Goal: Information Seeking & Learning: Learn about a topic

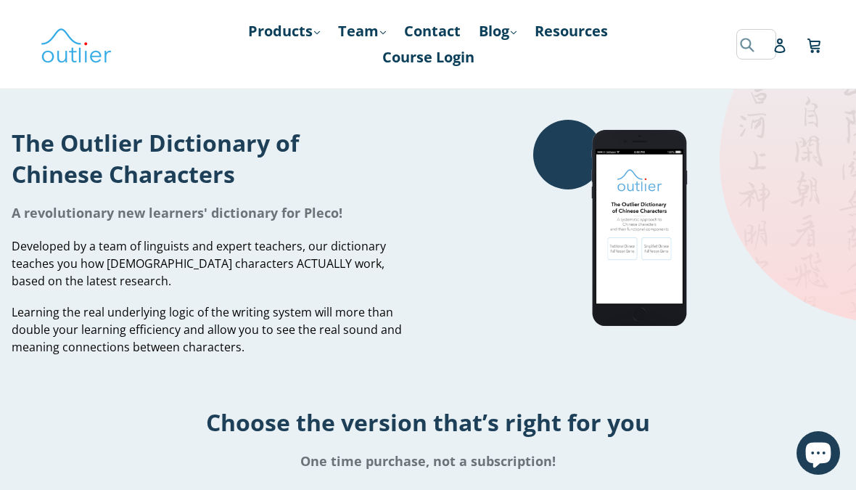
click at [741, 49] on form "Submit" at bounding box center [747, 44] width 22 height 30
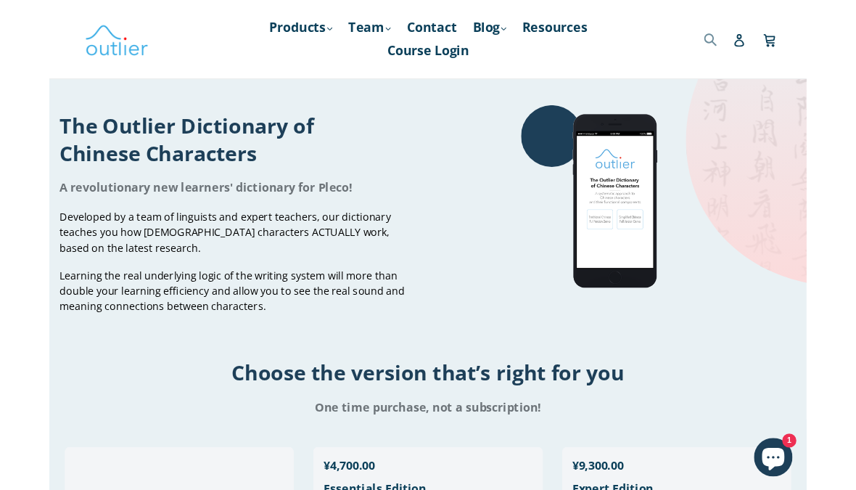
scroll to position [3, 0]
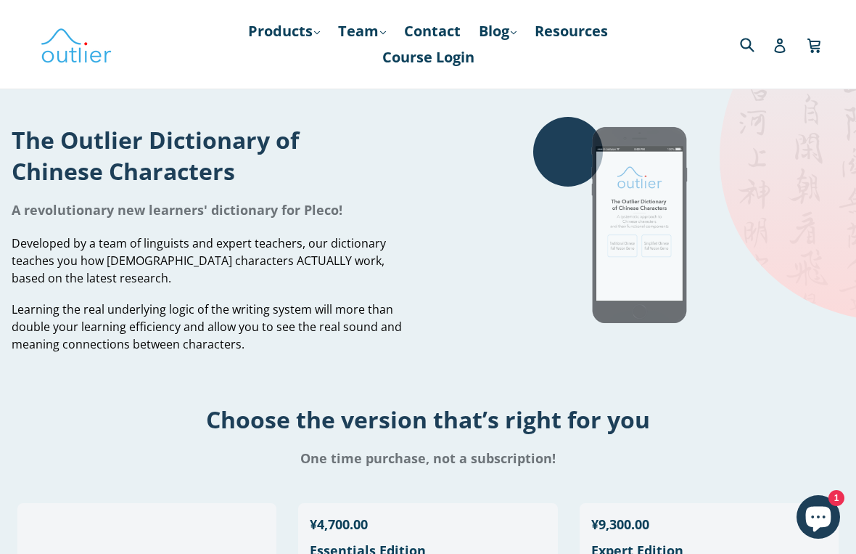
click at [720, 266] on img at bounding box center [642, 226] width 218 height 218
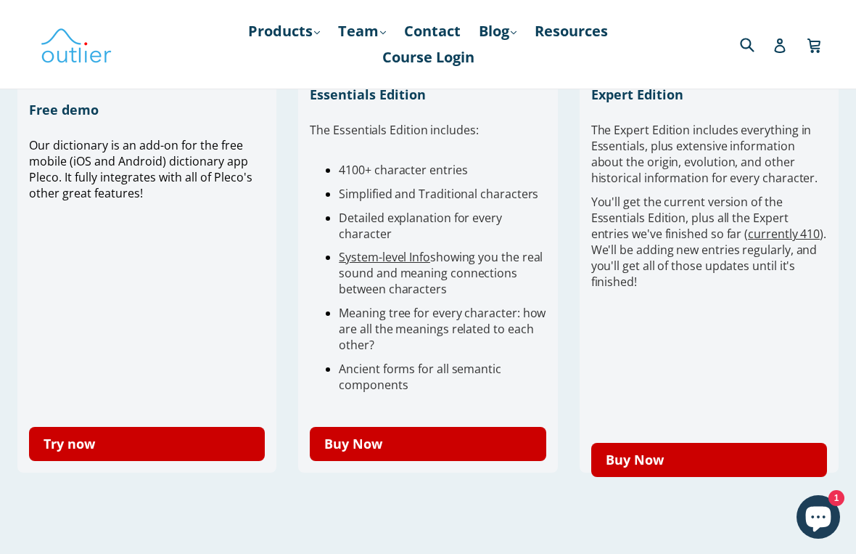
scroll to position [458, 0]
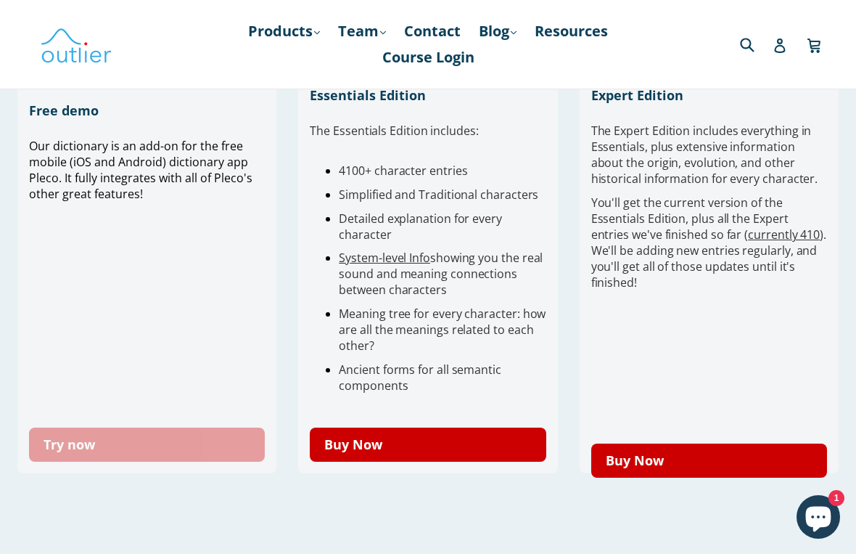
click at [89, 458] on link "Try now" at bounding box center [147, 444] width 236 height 34
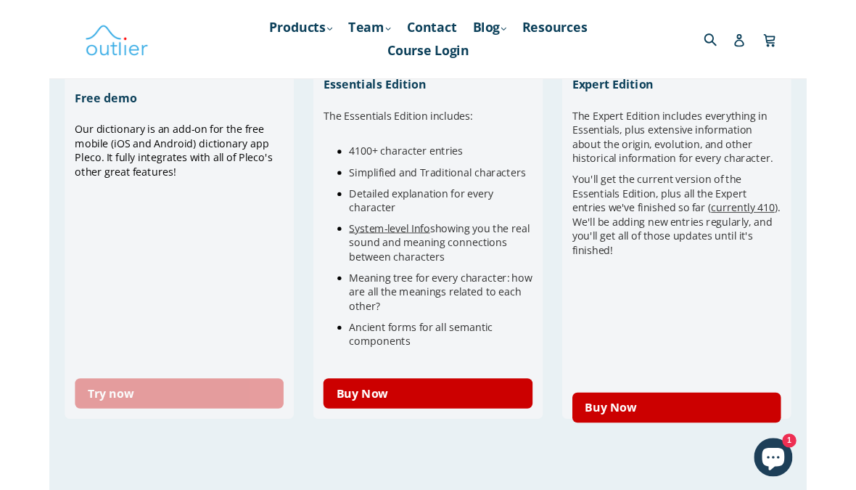
scroll to position [490, 0]
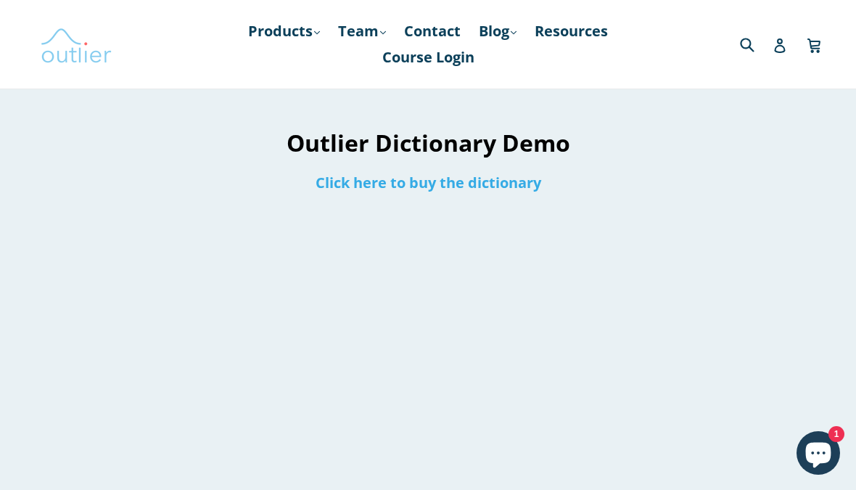
click at [67, 38] on img at bounding box center [76, 44] width 73 height 42
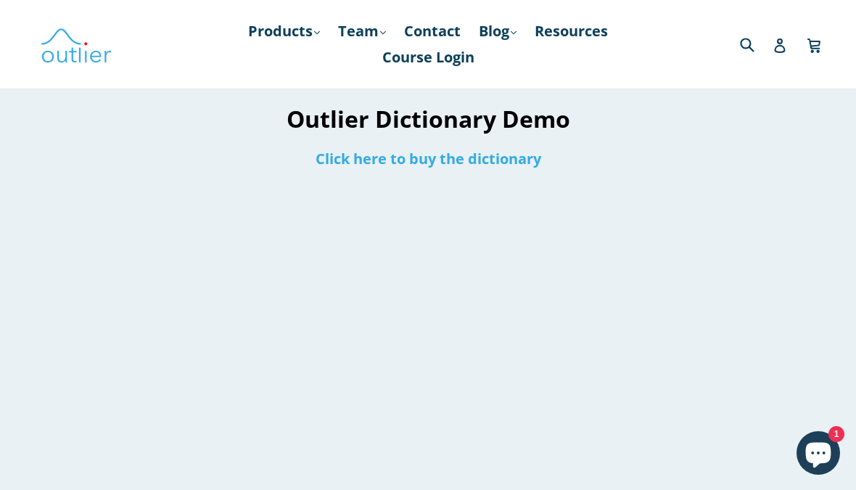
scroll to position [20, 0]
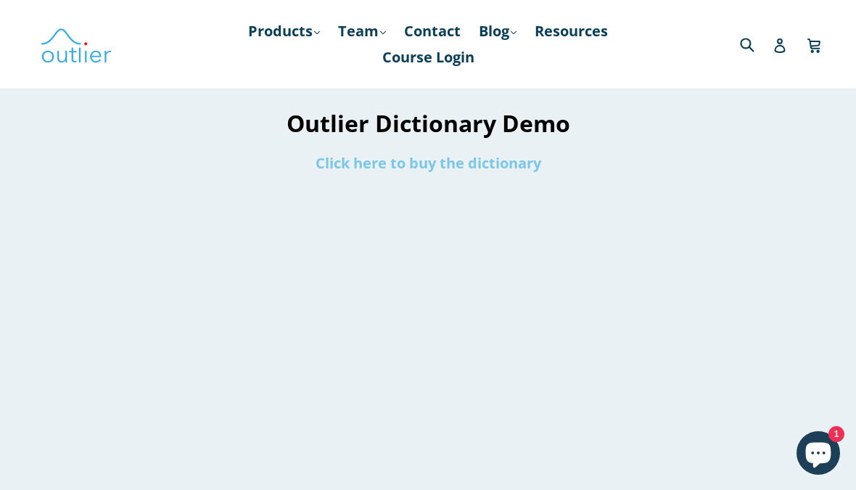
click at [503, 173] on link "Click here to buy the dictionary" at bounding box center [429, 163] width 226 height 20
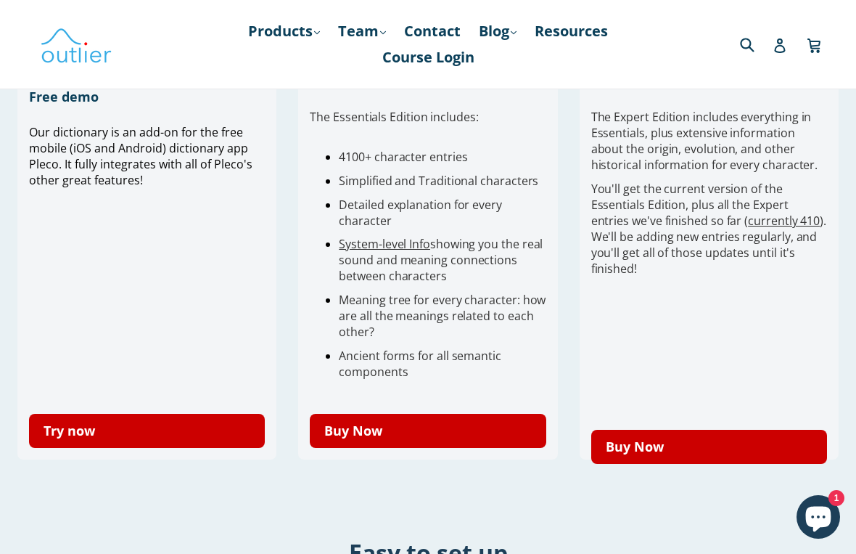
scroll to position [472, 0]
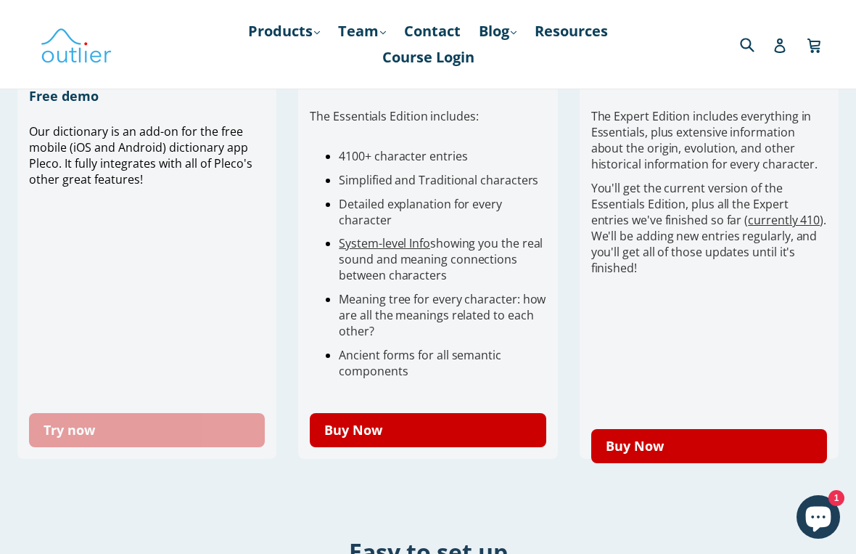
click at [75, 445] on link "Try now" at bounding box center [147, 430] width 236 height 34
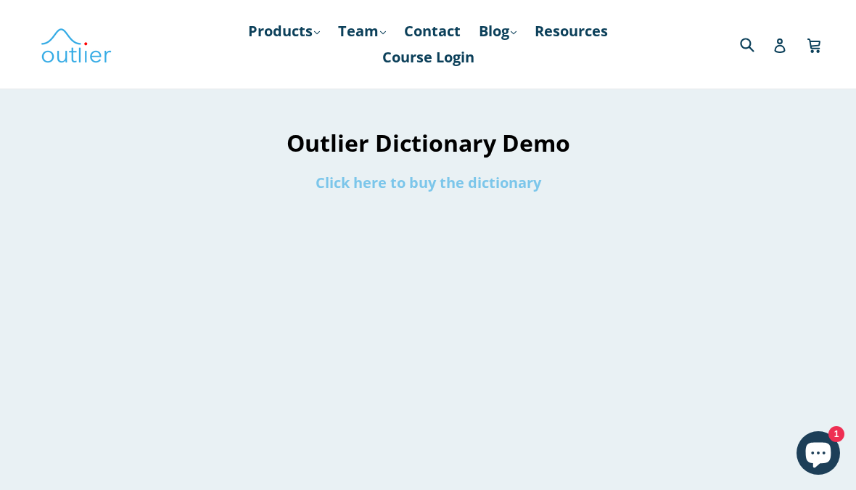
click at [519, 189] on link "Click here to buy the dictionary" at bounding box center [429, 183] width 226 height 20
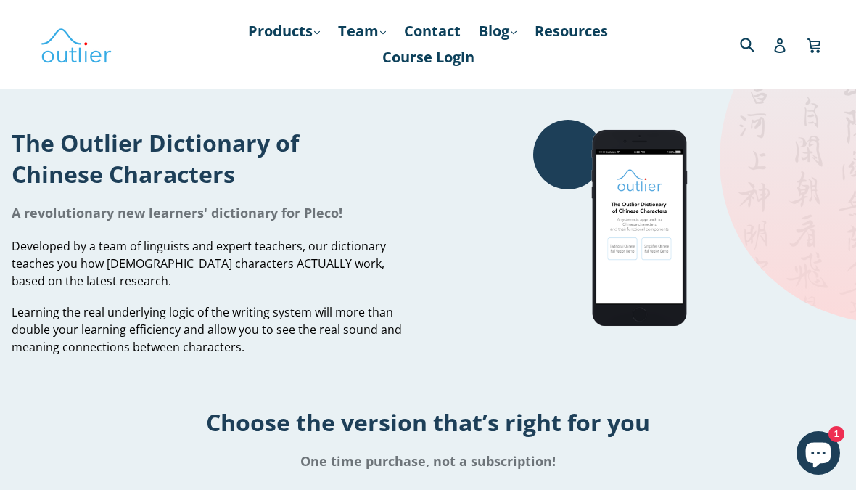
click at [237, 46] on ul "Products .cls-1{fill:#231f20} expand Chinese Characters & Reading Mandarin Pron…" at bounding box center [428, 44] width 388 height 52
click at [244, 41] on link "Products .cls-1{fill:#231f20} expand" at bounding box center [284, 31] width 86 height 26
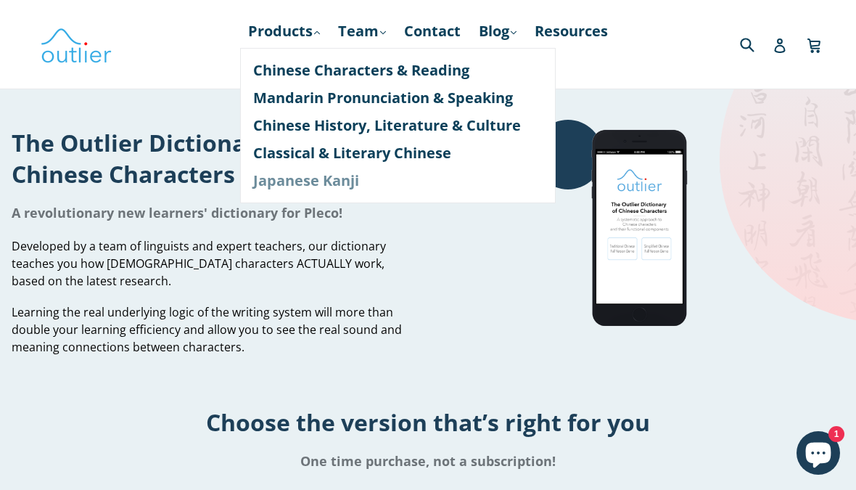
click at [253, 178] on link "Japanese Kanji" at bounding box center [397, 181] width 289 height 28
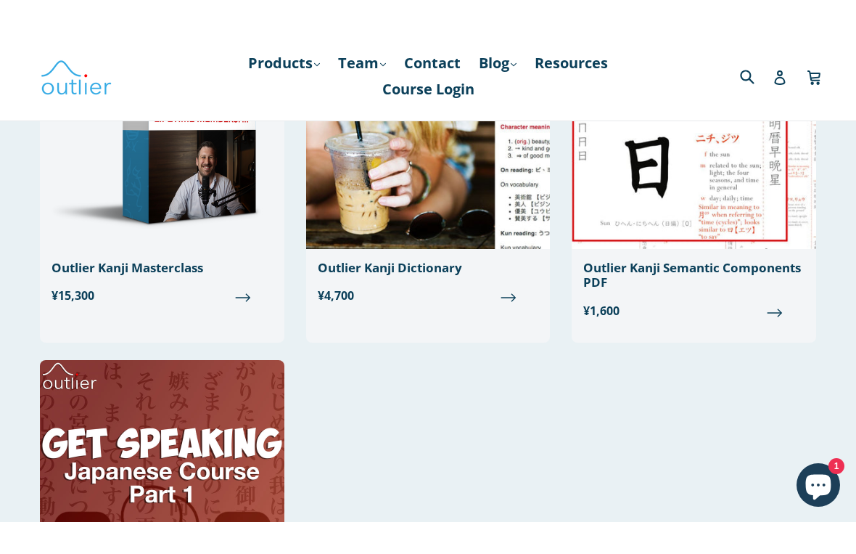
scroll to position [130, 0]
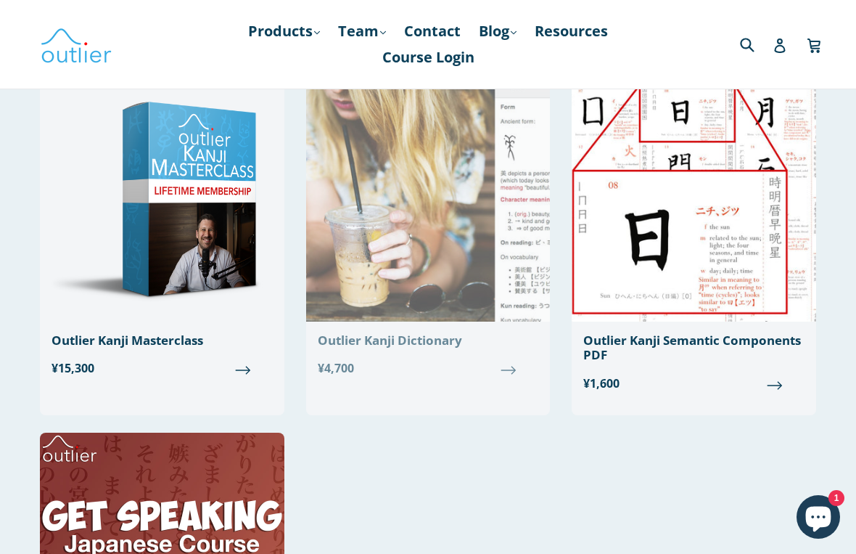
click at [509, 350] on link "Outlier Kanji Dictionary Regular price ¥4,700" at bounding box center [428, 229] width 244 height 317
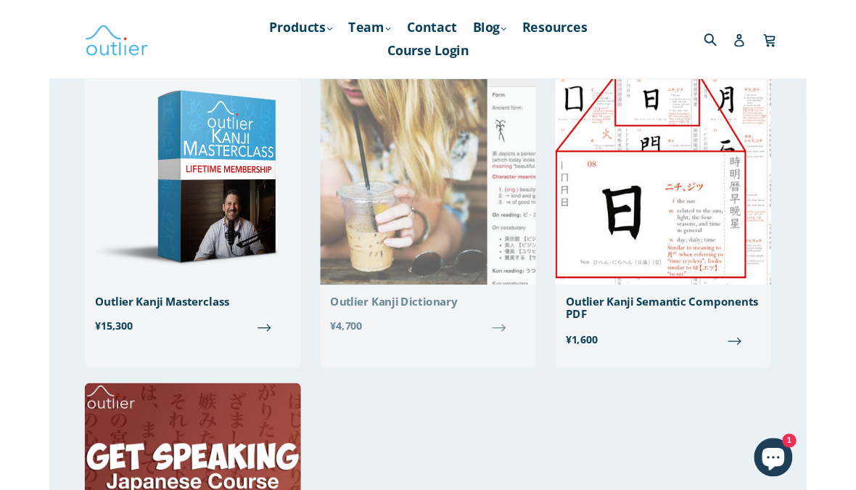
scroll to position [162, 0]
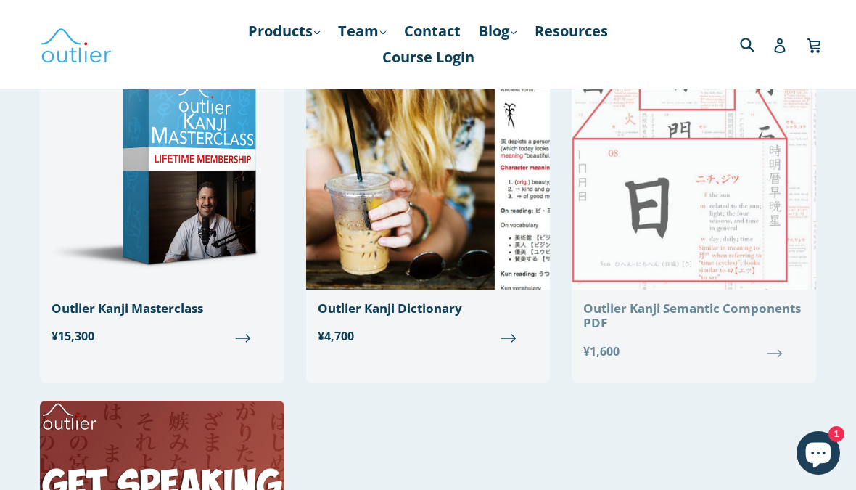
click at [721, 255] on img at bounding box center [694, 164] width 244 height 250
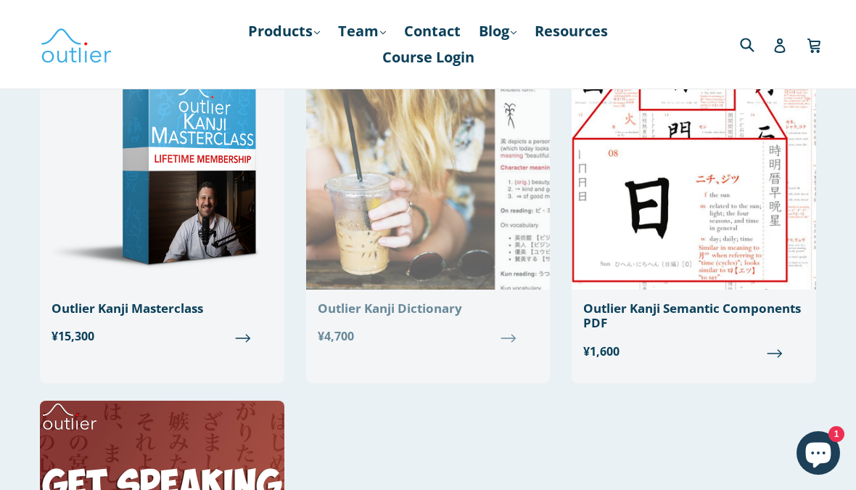
click at [337, 247] on img at bounding box center [428, 164] width 244 height 250
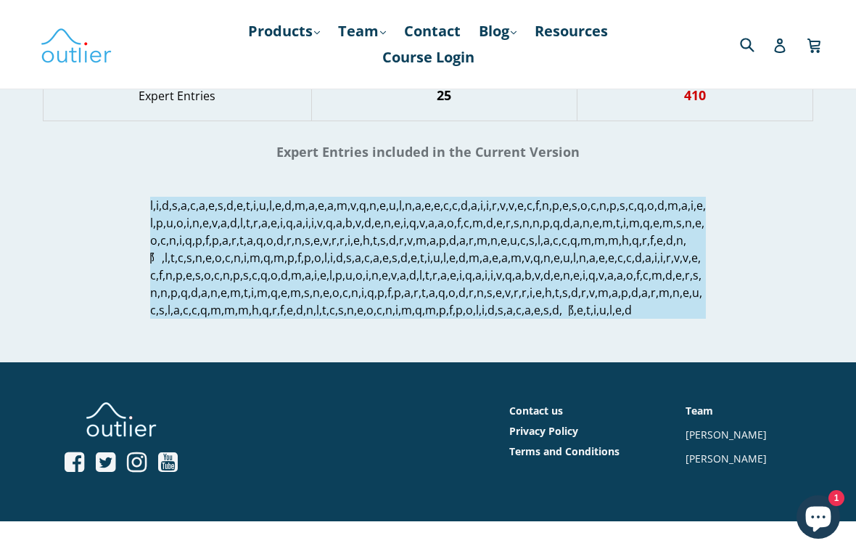
scroll to position [1723, 0]
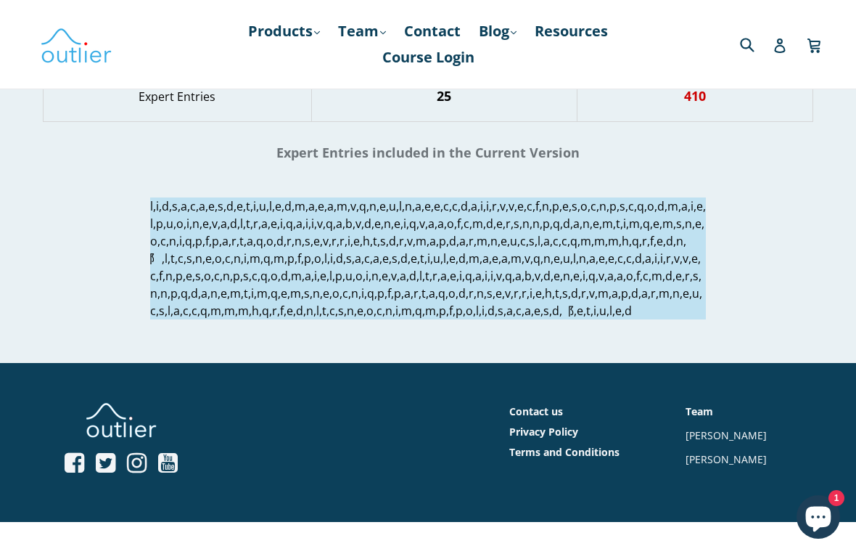
click at [180, 313] on p at bounding box center [428, 258] width 556 height 122
click at [173, 305] on p at bounding box center [428, 258] width 556 height 122
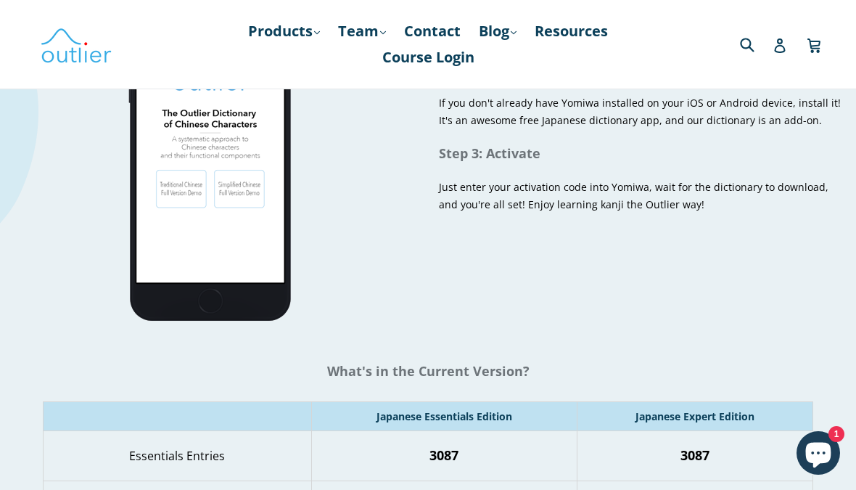
scroll to position [1062, 0]
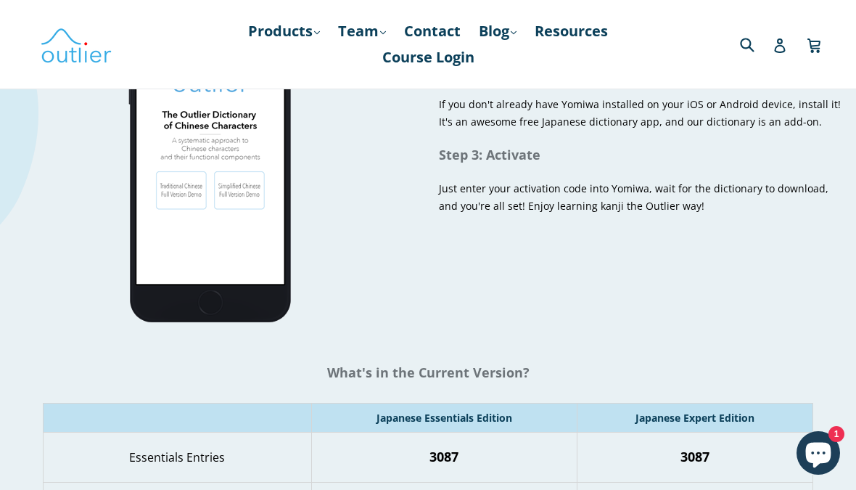
click at [757, 237] on div "Step 1: Order When you check out from our store, you'll get an order confirmati…" at bounding box center [642, 155] width 406 height 371
click at [762, 231] on div "Step 1: Order When you check out from our store, you'll get an order confirmati…" at bounding box center [642, 155] width 406 height 371
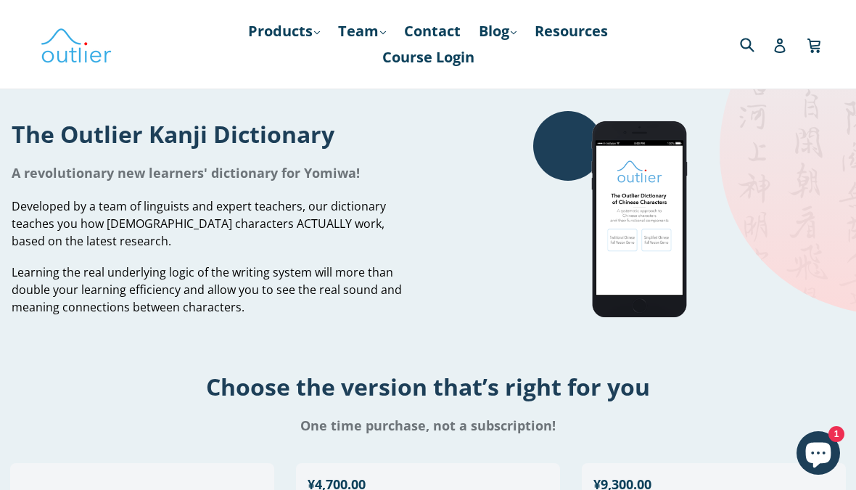
scroll to position [0, 0]
